Goal: Transaction & Acquisition: Purchase product/service

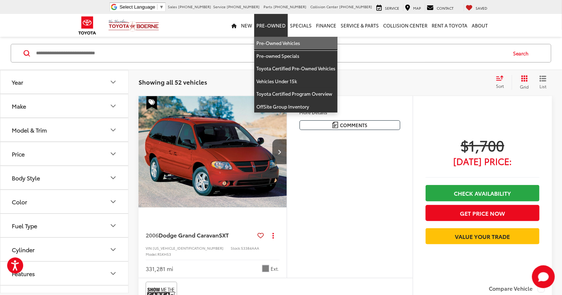
drag, startPoint x: 265, startPoint y: 46, endPoint x: 281, endPoint y: 120, distance: 75.6
click at [265, 46] on link "Pre-Owned Vehicles" at bounding box center [295, 43] width 83 height 13
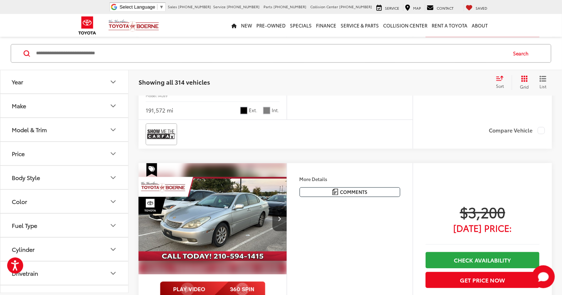
scroll to position [1904, 0]
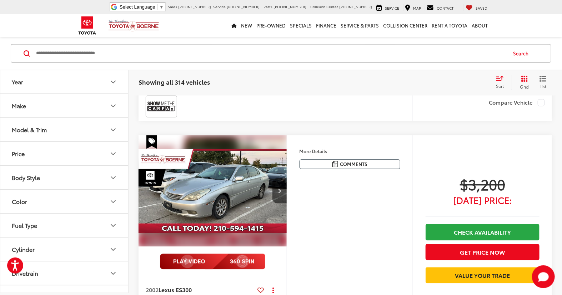
click at [227, 59] on input "Search by Make, Model, or Keyword" at bounding box center [270, 53] width 471 height 17
type input "*****"
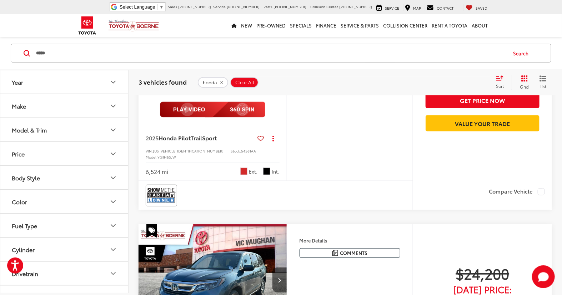
scroll to position [224, 0]
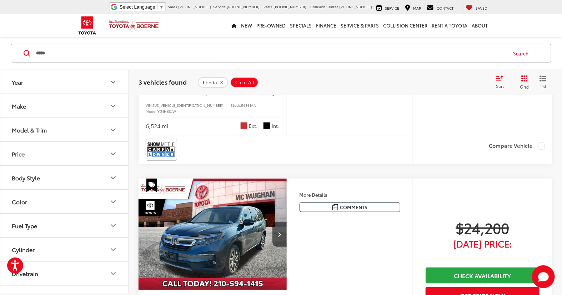
drag, startPoint x: 407, startPoint y: 286, endPoint x: 398, endPoint y: 267, distance: 21.4
click at [408, 286] on div "More Details Comments Dealer Comments CARFAX One-Owner. 2021 Honda Pilot EX Ste…" at bounding box center [350, 276] width 126 height 197
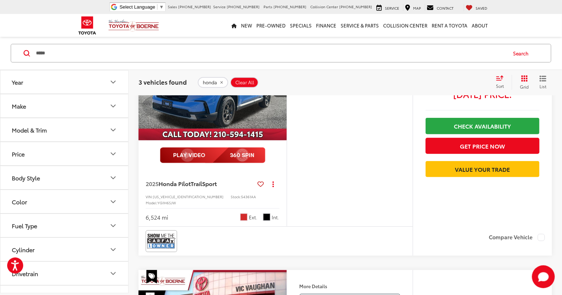
scroll to position [66, 0]
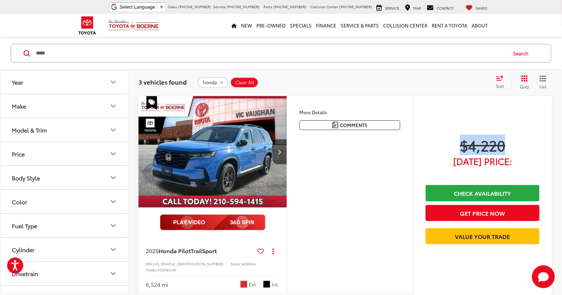
drag, startPoint x: 466, startPoint y: 147, endPoint x: 523, endPoint y: 145, distance: 57.2
click at [523, 145] on span "$4,220" at bounding box center [482, 145] width 114 height 18
drag, startPoint x: 523, startPoint y: 145, endPoint x: 525, endPoint y: 156, distance: 11.2
click at [525, 156] on div "$4,220 Today's Price:" at bounding box center [482, 150] width 114 height 29
drag, startPoint x: 485, startPoint y: 146, endPoint x: 493, endPoint y: 148, distance: 7.8
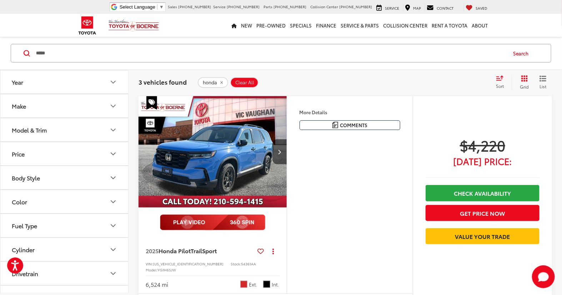
click at [493, 148] on span "$4,220" at bounding box center [482, 145] width 114 height 18
drag, startPoint x: 488, startPoint y: 145, endPoint x: 505, endPoint y: 143, distance: 16.9
click at [505, 143] on span "$4,220" at bounding box center [482, 145] width 114 height 18
drag, startPoint x: 449, startPoint y: 145, endPoint x: 516, endPoint y: 151, distance: 67.4
click at [516, 151] on span "$4,220" at bounding box center [482, 145] width 114 height 18
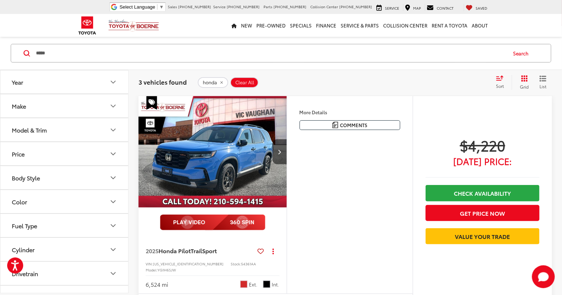
click at [429, 170] on div "$4,220 Today's Price: Check Availability Get Price Now Value Your Trade" at bounding box center [482, 192] width 114 height 112
